Goal: Task Accomplishment & Management: Complete application form

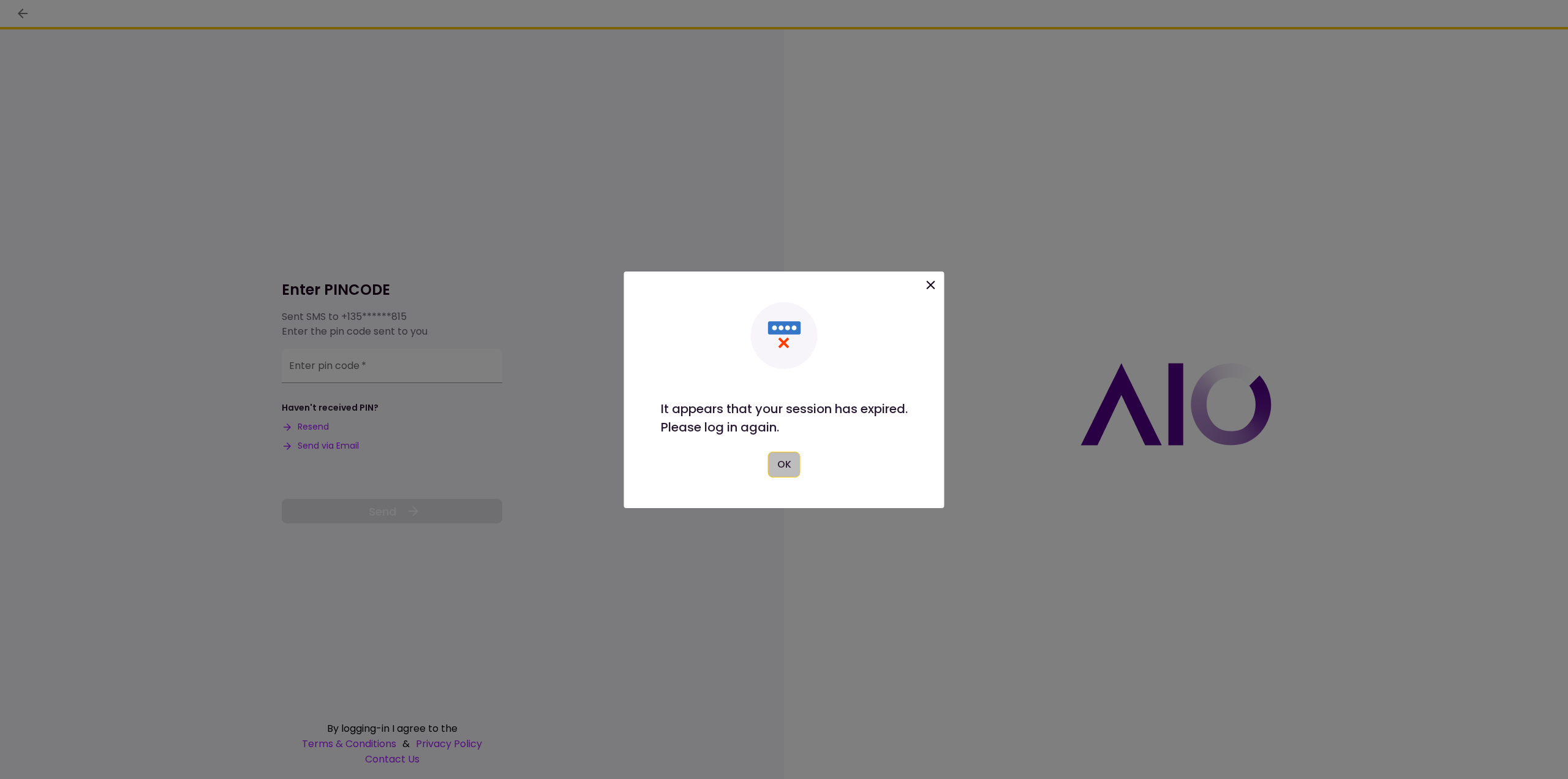
click at [791, 465] on button "OK" at bounding box center [784, 464] width 33 height 26
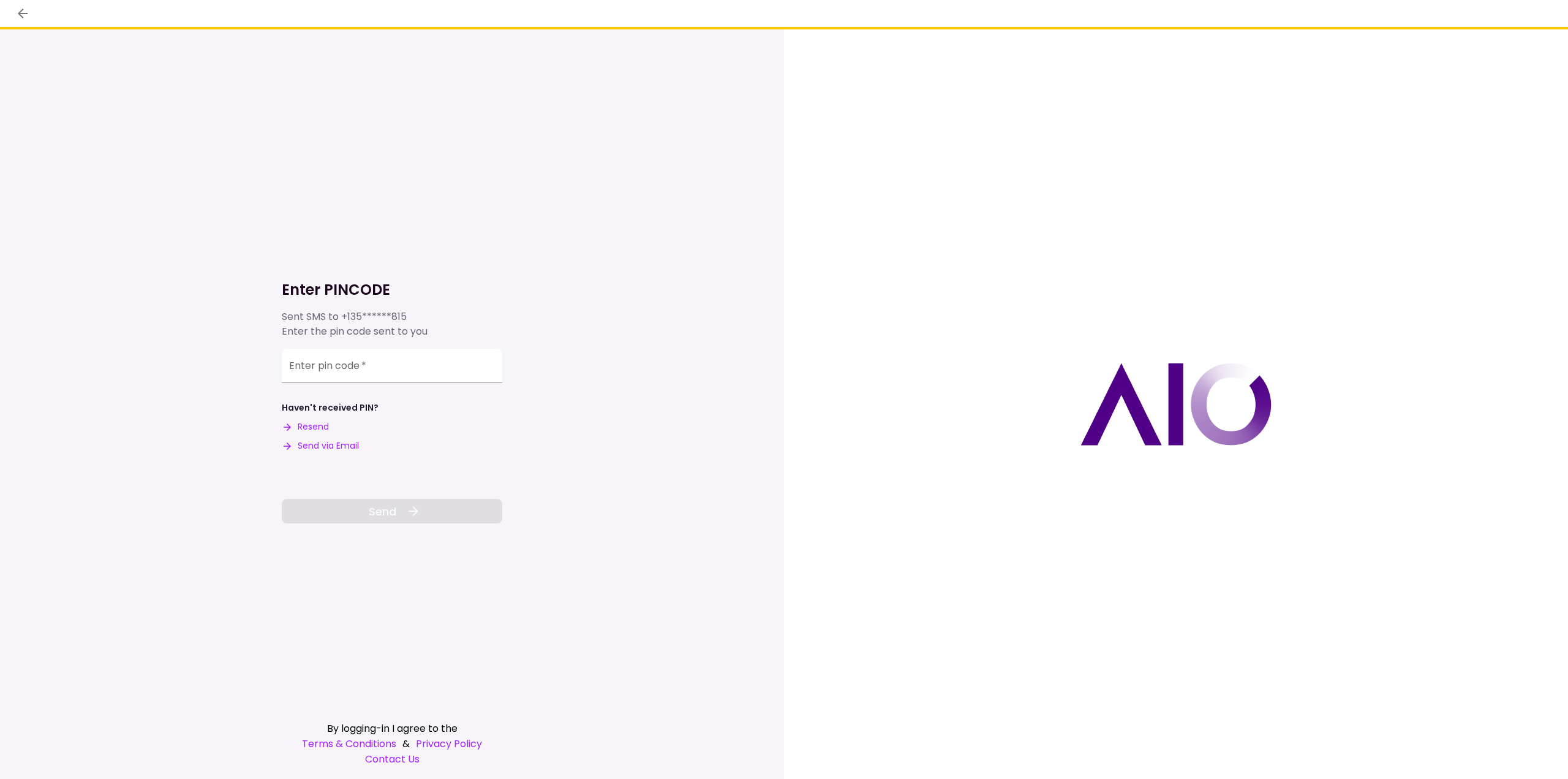
click at [319, 432] on button "Resend" at bounding box center [306, 427] width 47 height 13
click at [387, 372] on input "Enter pin code   *" at bounding box center [392, 363] width 221 height 35
type input "******"
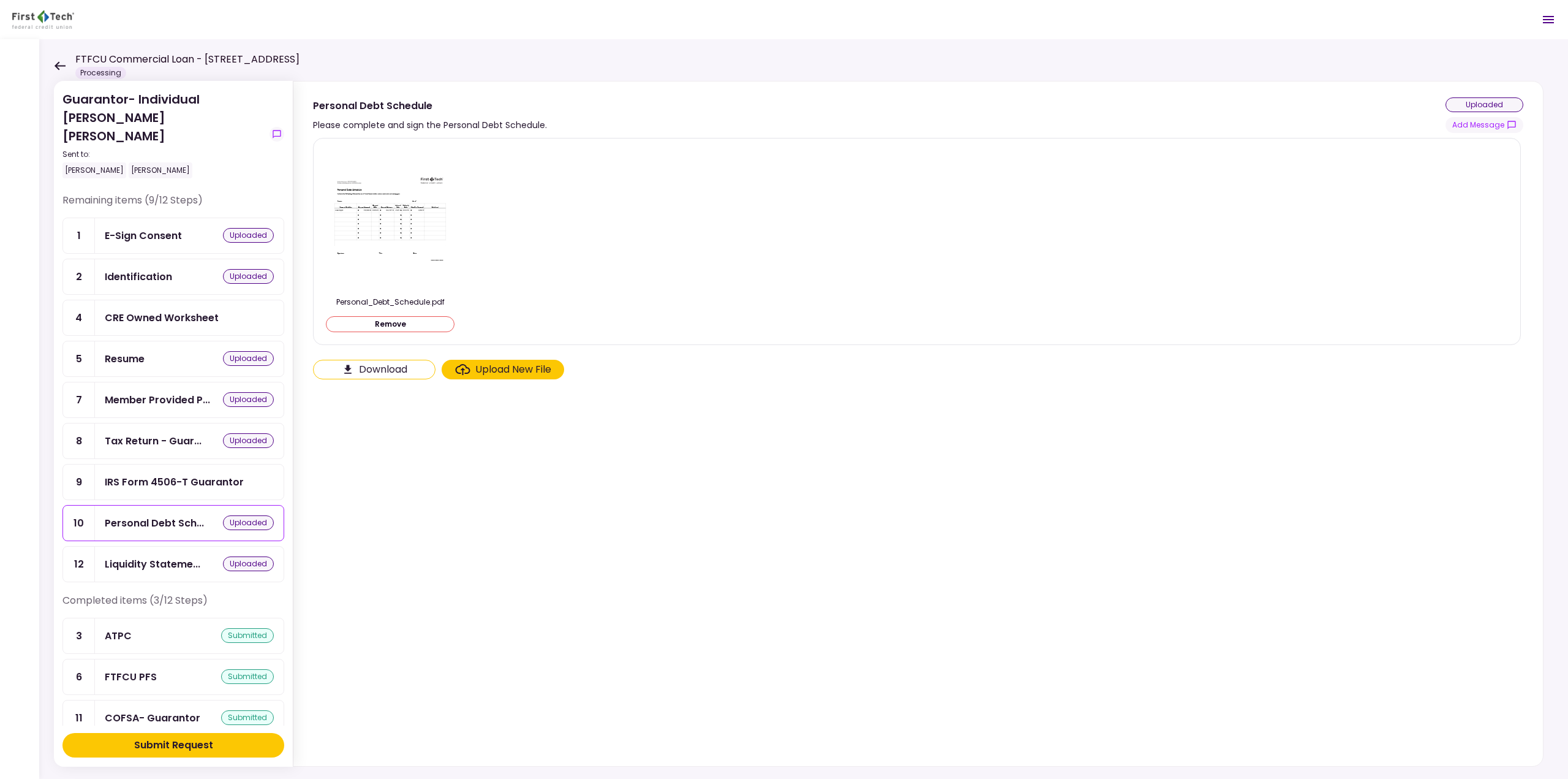
click at [220, 474] on div "IRS Form 4506-T Guarantor" at bounding box center [174, 481] width 139 height 15
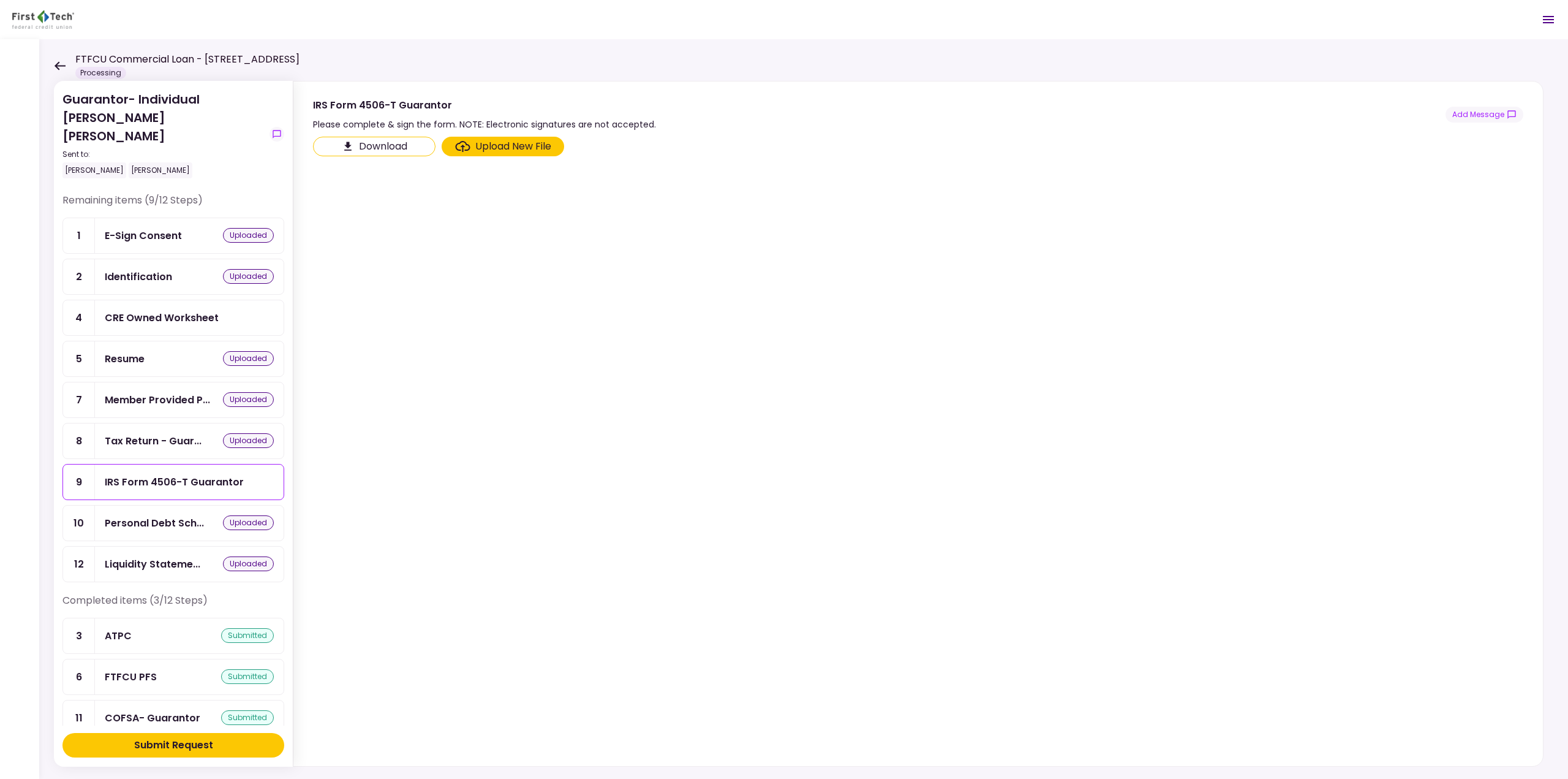
click at [511, 151] on div "Upload New File" at bounding box center [512, 146] width 76 height 15
click at [0, 0] on input "Upload New File" at bounding box center [0, 0] width 0 height 0
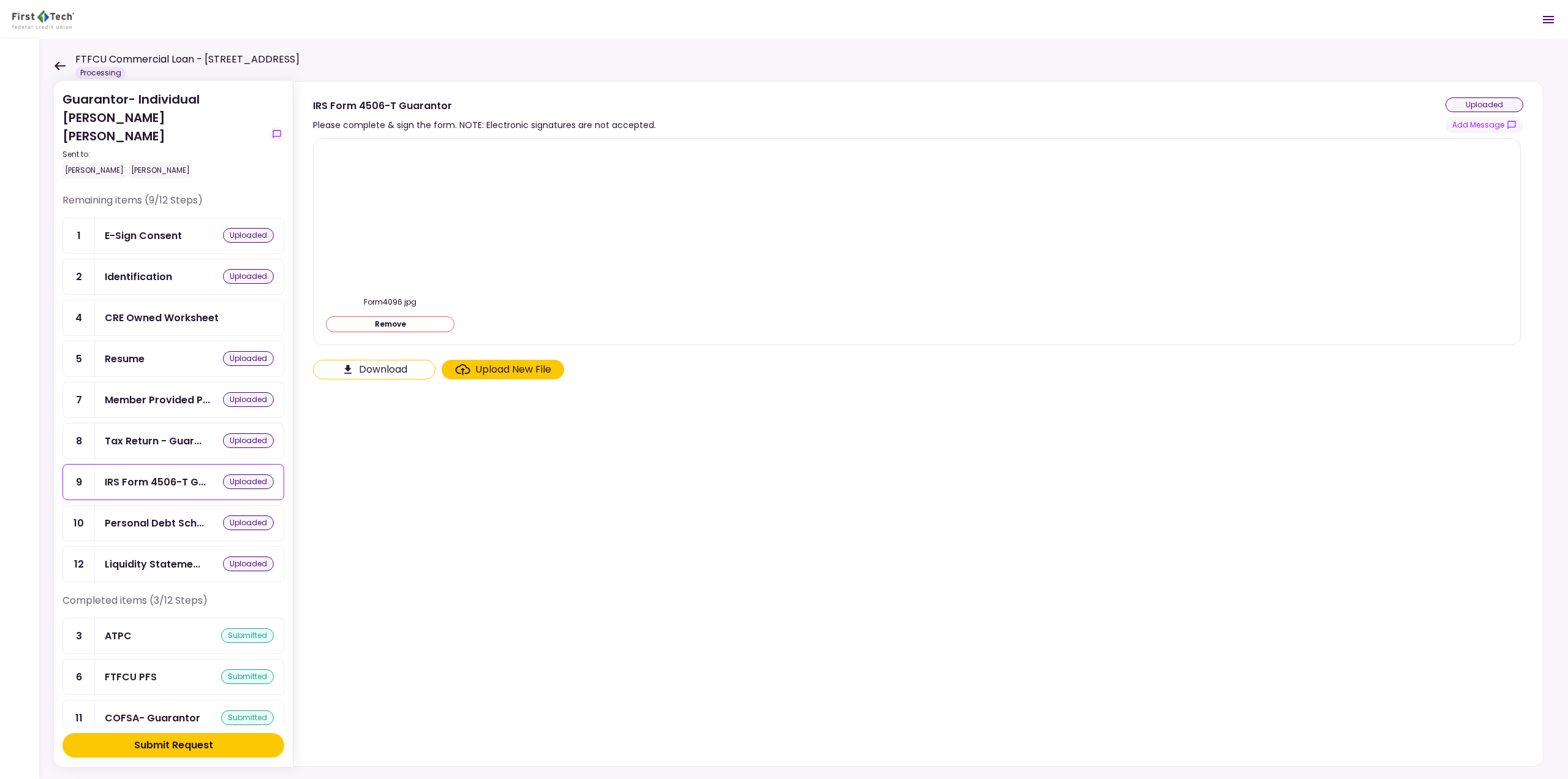
click at [241, 748] on button "Submit Request" at bounding box center [173, 744] width 222 height 25
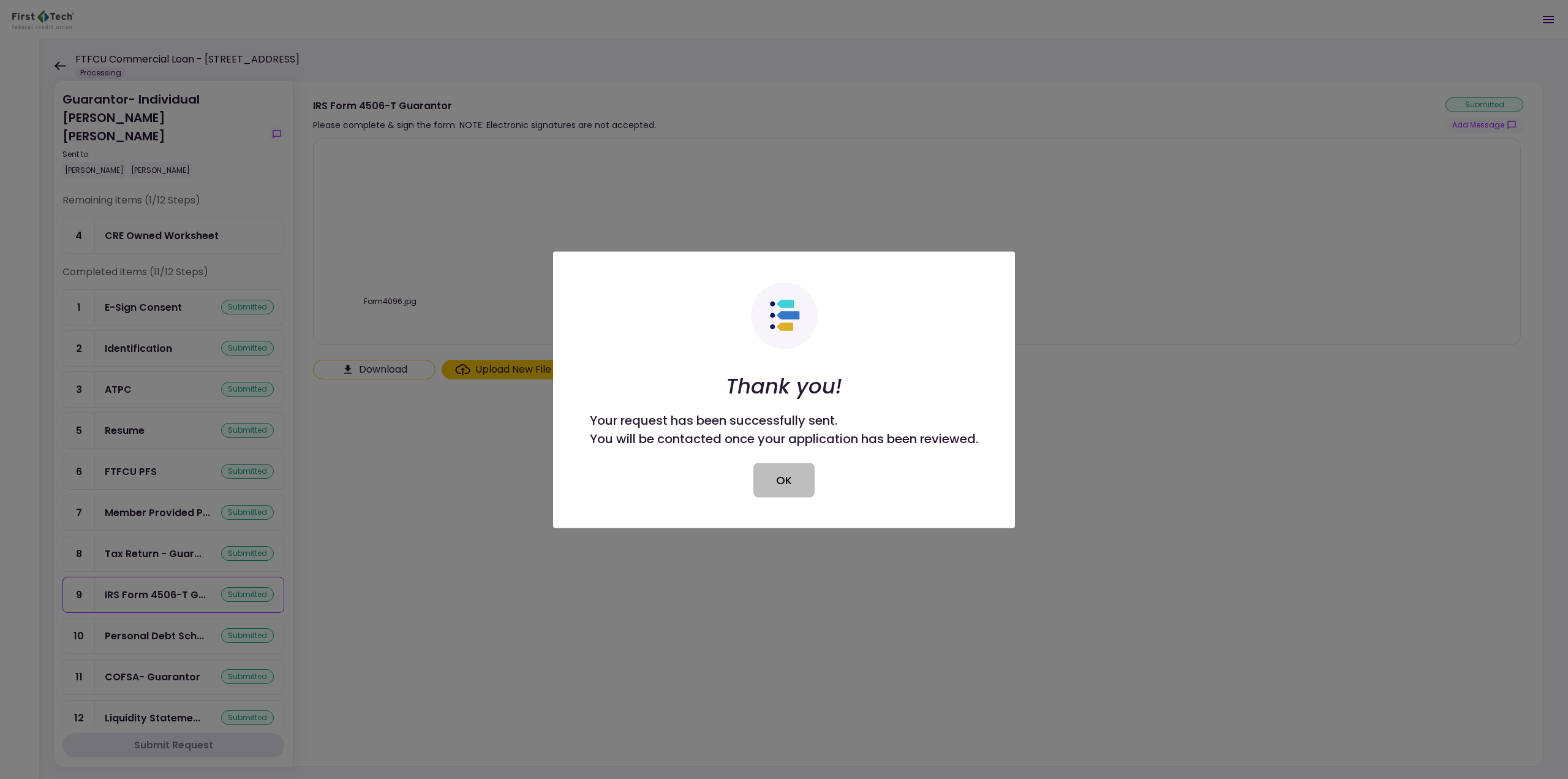
click at [774, 484] on button "OK" at bounding box center [784, 479] width 61 height 35
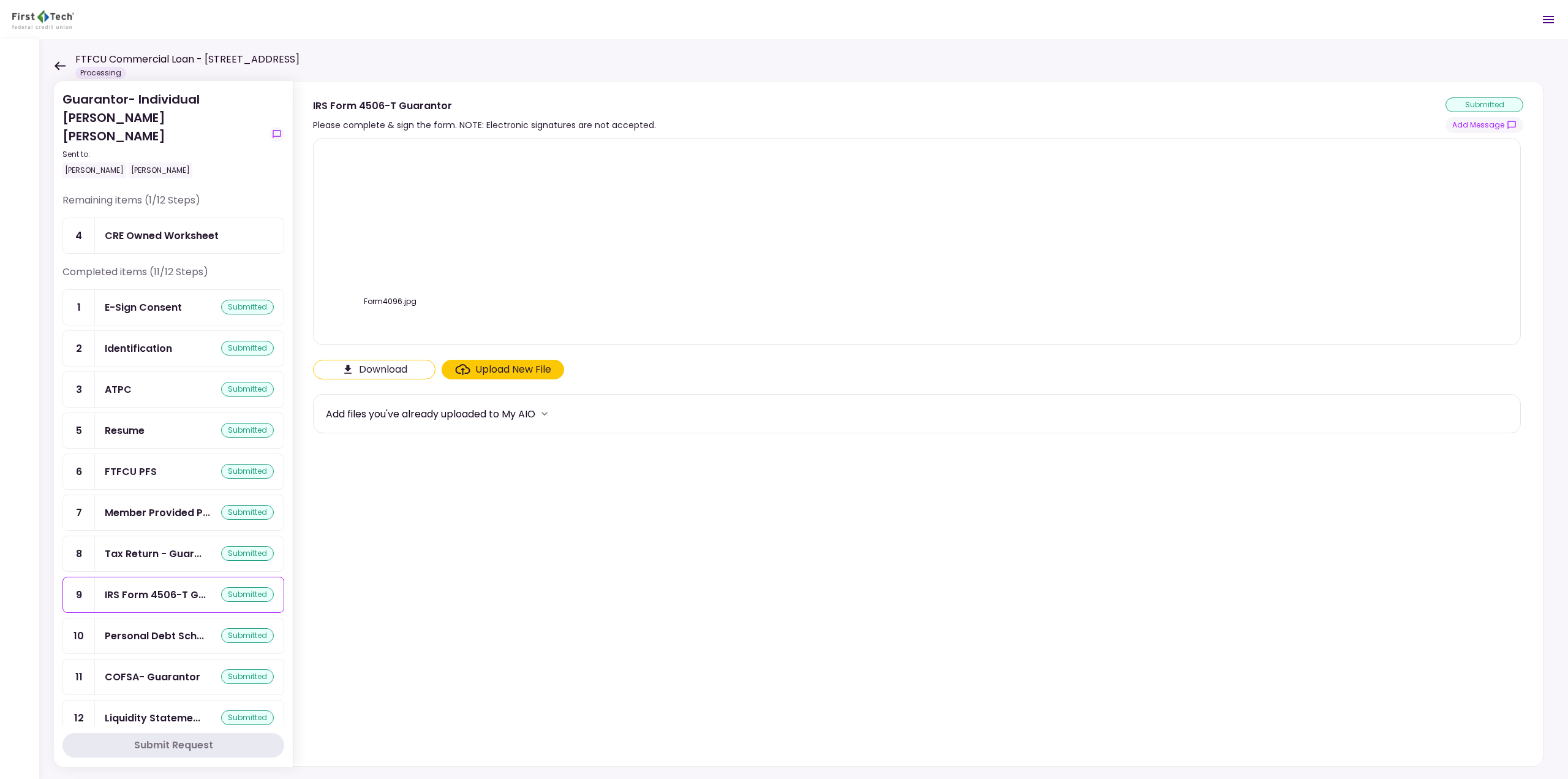
click at [55, 63] on icon at bounding box center [59, 65] width 12 height 9
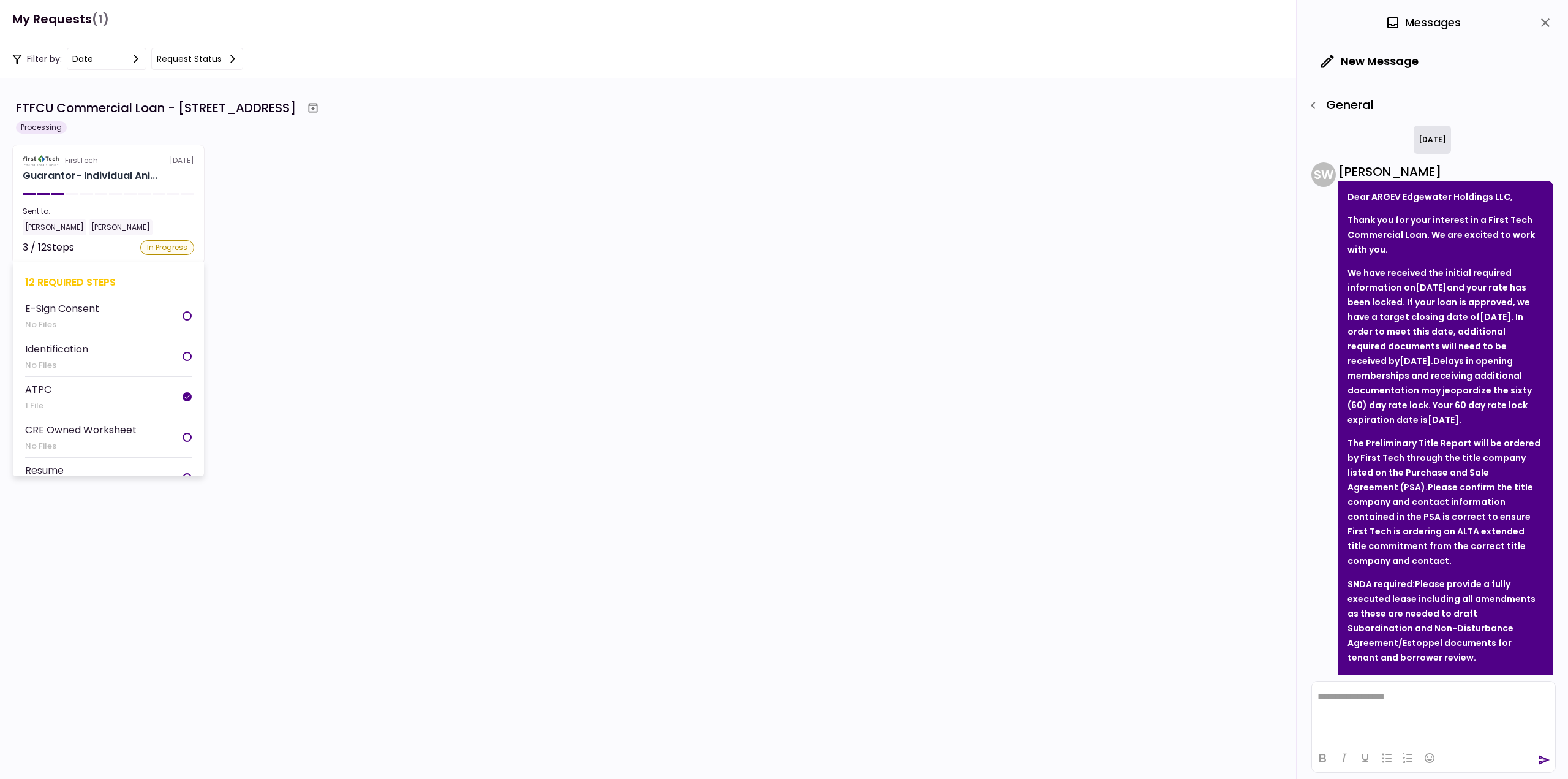
click at [151, 311] on li "E-Sign Consent No Files" at bounding box center [108, 316] width 166 height 41
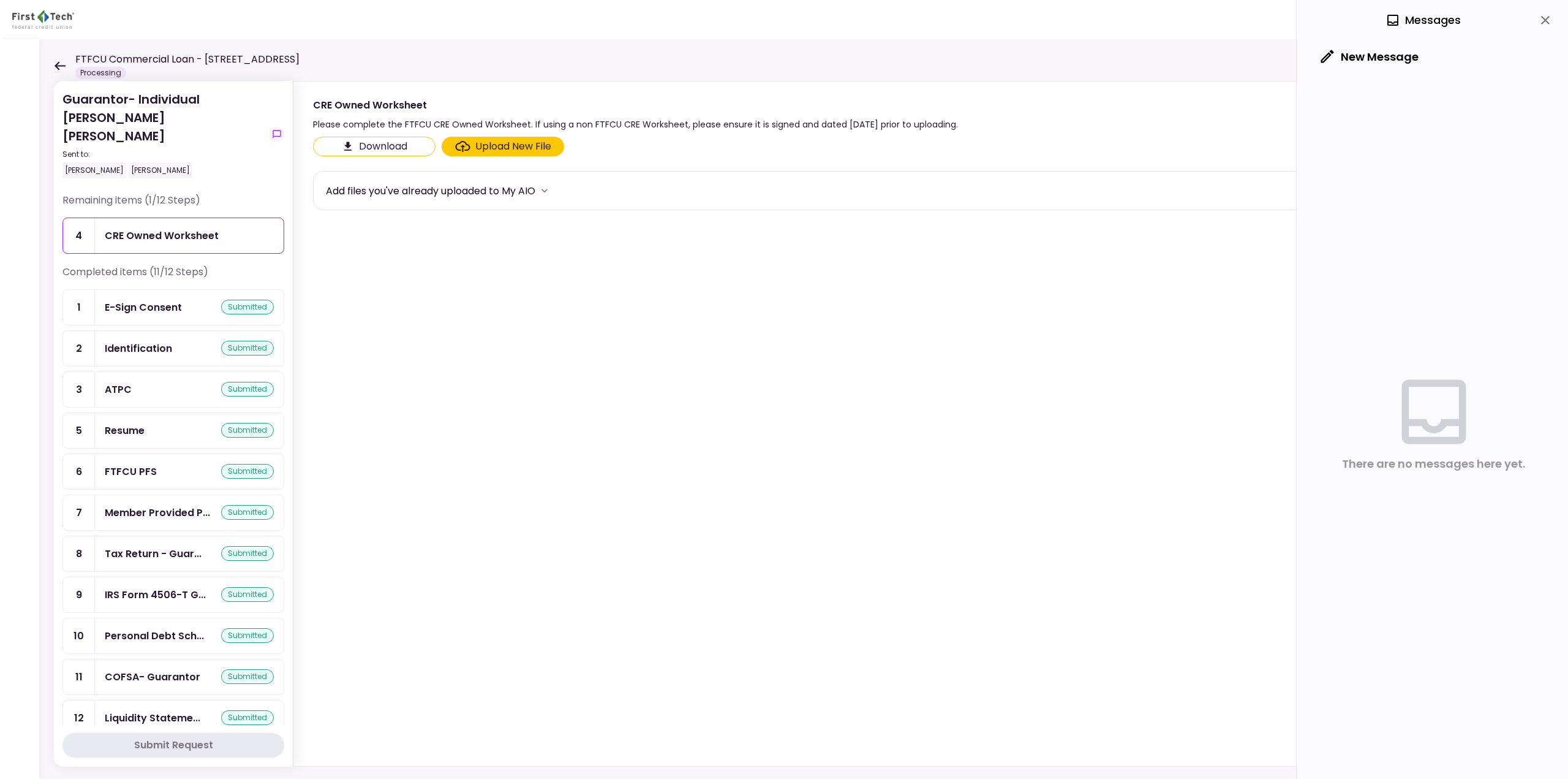
click at [61, 61] on icon at bounding box center [59, 65] width 12 height 9
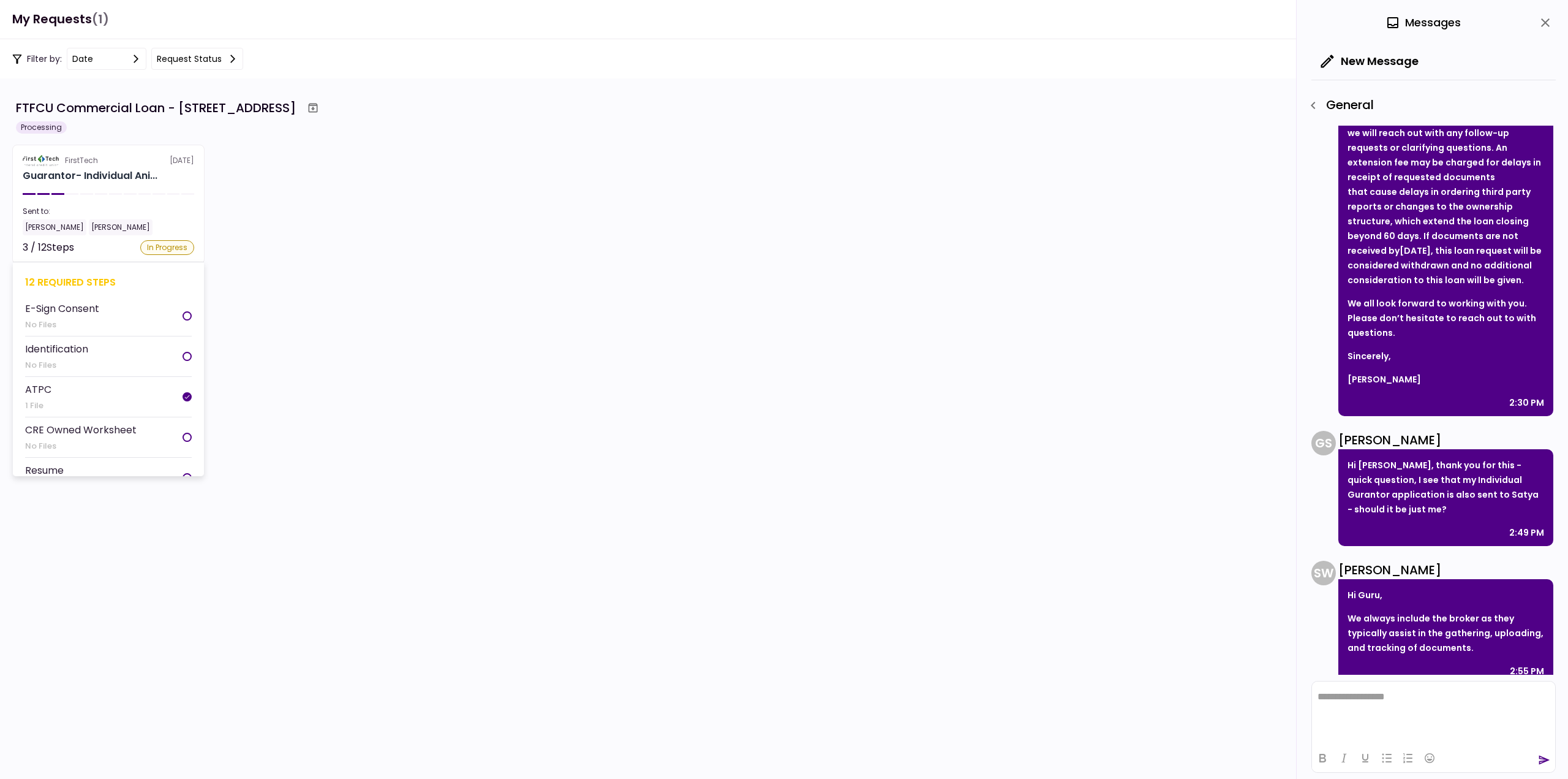
click at [136, 309] on li "E-Sign Consent No Files" at bounding box center [108, 316] width 166 height 41
